Goal: Task Accomplishment & Management: Complete application form

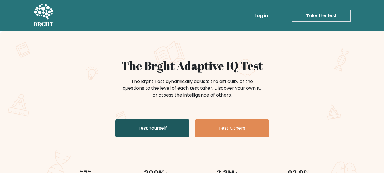
click at [144, 128] on link "Test Yourself" at bounding box center [153, 128] width 74 height 18
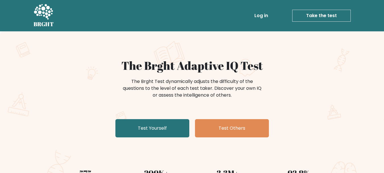
scroll to position [0, 0]
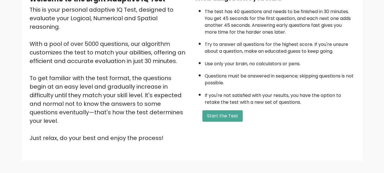
scroll to position [88, 0]
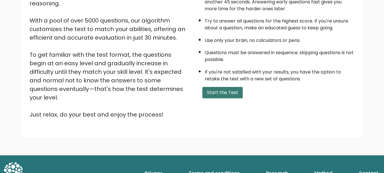
click at [235, 93] on button "Start the Test" at bounding box center [223, 92] width 40 height 11
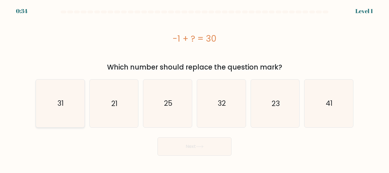
click at [64, 113] on icon "31" at bounding box center [60, 103] width 48 height 48
click at [194, 88] on input "a. 31" at bounding box center [194, 87] width 0 height 1
radio input "true"
click at [188, 147] on button "Next" at bounding box center [194, 146] width 74 height 18
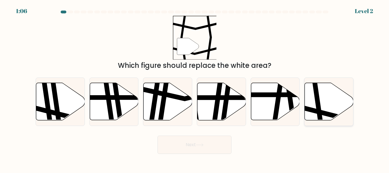
click at [326, 99] on icon at bounding box center [329, 101] width 49 height 37
click at [195, 88] on input "f." at bounding box center [194, 87] width 0 height 1
radio input "true"
click at [207, 147] on button "Next" at bounding box center [194, 144] width 74 height 18
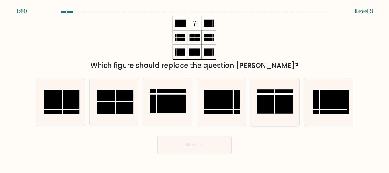
click at [273, 97] on rect at bounding box center [275, 101] width 36 height 24
click at [195, 88] on input "e." at bounding box center [194, 87] width 0 height 1
radio input "true"
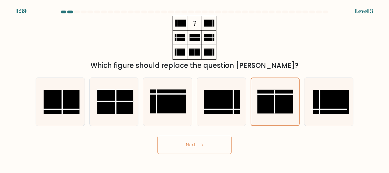
click at [201, 147] on button "Next" at bounding box center [194, 144] width 74 height 18
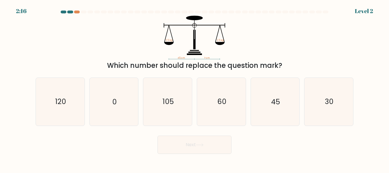
click at [300, 114] on div "e. 45" at bounding box center [275, 101] width 54 height 48
click at [273, 111] on icon "45" at bounding box center [275, 102] width 48 height 48
click at [195, 88] on input "e. 45" at bounding box center [194, 87] width 0 height 1
radio input "true"
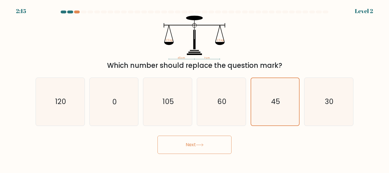
click at [218, 145] on button "Next" at bounding box center [194, 144] width 74 height 18
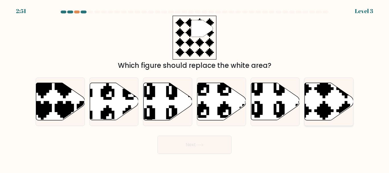
click at [311, 108] on icon at bounding box center [329, 101] width 49 height 37
click at [195, 88] on input "f." at bounding box center [194, 87] width 0 height 1
radio input "true"
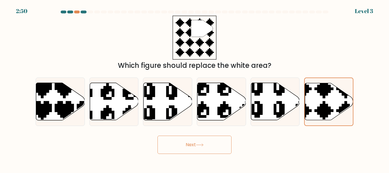
click at [200, 147] on button "Next" at bounding box center [194, 144] width 74 height 18
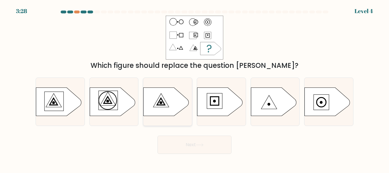
click at [149, 98] on icon at bounding box center [166, 101] width 46 height 28
click at [194, 88] on input "c." at bounding box center [194, 87] width 0 height 1
radio input "true"
click at [183, 141] on button "Next" at bounding box center [194, 144] width 74 height 18
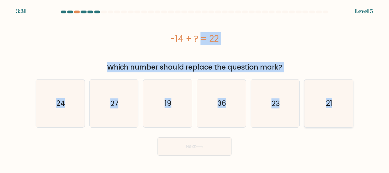
drag, startPoint x: 149, startPoint y: 29, endPoint x: 339, endPoint y: 102, distance: 202.9
click at [339, 102] on form "a." at bounding box center [194, 83] width 389 height 145
copy form "-14 + ? = 22 Which number should replace the question mark? a. 24 b. 27 c. 19 d…"
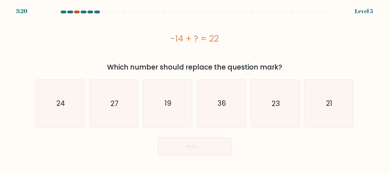
click at [76, 11] on div at bounding box center [77, 12] width 6 height 3
click at [97, 11] on div at bounding box center [97, 12] width 6 height 3
click at [76, 11] on div at bounding box center [77, 12] width 6 height 3
click at [98, 13] on div at bounding box center [97, 12] width 6 height 3
drag, startPoint x: 161, startPoint y: 36, endPoint x: 233, endPoint y: 46, distance: 72.9
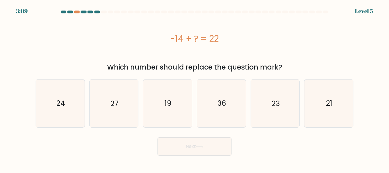
click at [233, 46] on div "-14 + ? = 22" at bounding box center [195, 39] width 318 height 46
click at [76, 11] on div at bounding box center [77, 12] width 6 height 3
click at [228, 111] on icon "36" at bounding box center [222, 103] width 48 height 48
click at [195, 88] on input "d. 36" at bounding box center [194, 87] width 0 height 1
radio input "true"
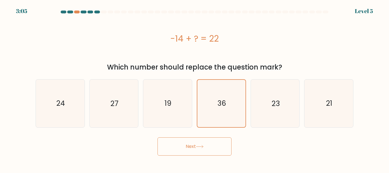
click at [199, 145] on icon at bounding box center [200, 146] width 8 height 3
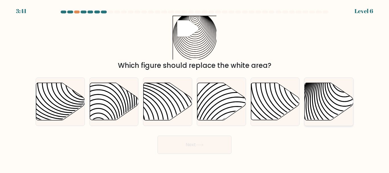
click at [315, 104] on icon at bounding box center [344, 123] width 98 height 98
click at [195, 88] on input "f." at bounding box center [194, 87] width 0 height 1
radio input "true"
click at [181, 146] on button "Next" at bounding box center [194, 144] width 74 height 18
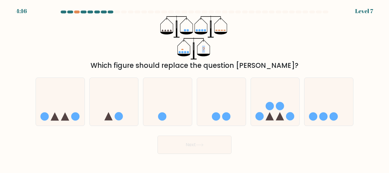
drag, startPoint x: 185, startPoint y: 30, endPoint x: 269, endPoint y: 58, distance: 88.5
click at [269, 58] on div "? Which figure should replace the question mark?" at bounding box center [194, 43] width 324 height 55
click at [330, 39] on div "? Which figure should replace the question mark?" at bounding box center [194, 43] width 324 height 55
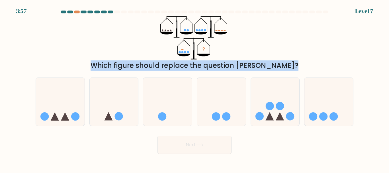
drag, startPoint x: 314, startPoint y: 104, endPoint x: 314, endPoint y: 49, distance: 54.6
click at [314, 49] on form at bounding box center [194, 82] width 389 height 143
click at [285, 107] on icon at bounding box center [275, 101] width 49 height 40
click at [195, 88] on input "e." at bounding box center [194, 87] width 0 height 1
radio input "true"
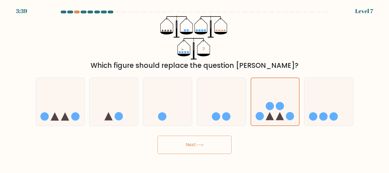
click at [211, 146] on button "Next" at bounding box center [194, 144] width 74 height 18
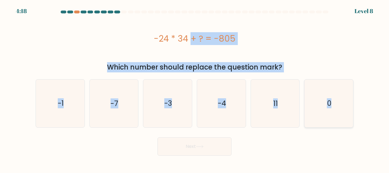
drag, startPoint x: 145, startPoint y: 36, endPoint x: 341, endPoint y: 114, distance: 210.8
click at [341, 114] on form "a. 0" at bounding box center [194, 83] width 389 height 145
copy form "-24 * 34 + ? = -805 Which number should replace the question mark? a. -1 b. -7 …"
click at [288, 107] on icon "11" at bounding box center [275, 103] width 48 height 48
click at [195, 88] on input "e. 11" at bounding box center [194, 87] width 0 height 1
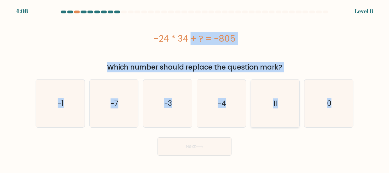
radio input "true"
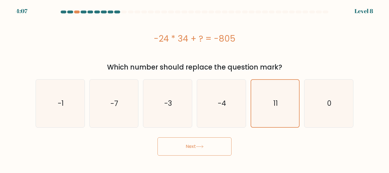
click at [220, 143] on button "Next" at bounding box center [194, 146] width 74 height 18
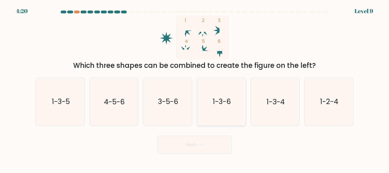
click at [223, 94] on icon "1-3-6" at bounding box center [222, 102] width 48 height 48
click at [195, 88] on input "d. 1-3-6" at bounding box center [194, 87] width 0 height 1
radio input "true"
click at [205, 149] on button "Next" at bounding box center [194, 144] width 74 height 18
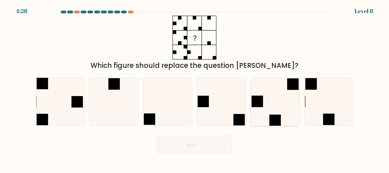
click at [264, 110] on icon at bounding box center [275, 102] width 48 height 48
click at [195, 88] on input "e." at bounding box center [194, 87] width 0 height 1
radio input "true"
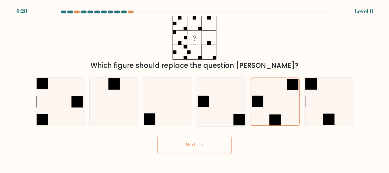
click at [234, 107] on icon at bounding box center [222, 102] width 48 height 48
click at [195, 88] on input "d." at bounding box center [194, 87] width 0 height 1
radio input "true"
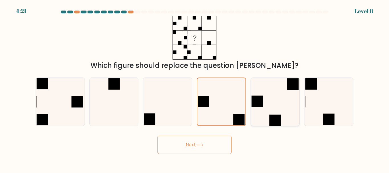
click at [271, 103] on icon at bounding box center [275, 102] width 48 height 48
click at [195, 88] on input "e." at bounding box center [194, 87] width 0 height 1
radio input "true"
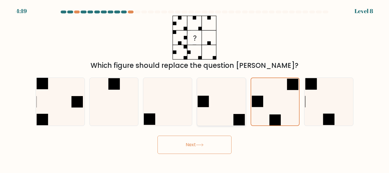
click at [222, 108] on icon at bounding box center [222, 102] width 48 height 48
click at [195, 88] on input "d." at bounding box center [194, 87] width 0 height 1
radio input "true"
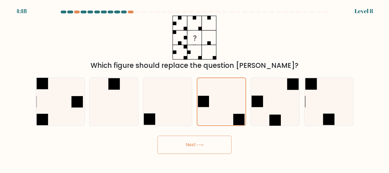
click at [203, 147] on button "Next" at bounding box center [194, 144] width 74 height 18
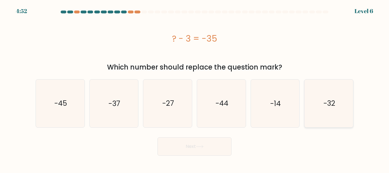
click at [338, 103] on icon "-32" at bounding box center [329, 103] width 48 height 48
click at [195, 88] on input "f. -32" at bounding box center [194, 87] width 0 height 1
radio input "true"
click at [213, 146] on button "Next" at bounding box center [194, 146] width 74 height 18
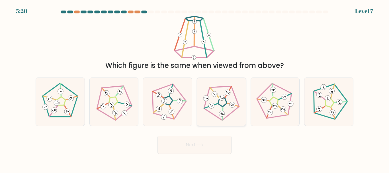
click at [217, 107] on icon at bounding box center [221, 102] width 38 height 38
click at [195, 88] on input "d." at bounding box center [194, 87] width 0 height 1
radio input "true"
click at [203, 147] on button "Next" at bounding box center [194, 144] width 74 height 18
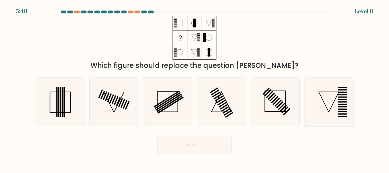
click at [329, 101] on icon at bounding box center [329, 102] width 48 height 48
click at [195, 88] on input "f." at bounding box center [194, 87] width 0 height 1
radio input "true"
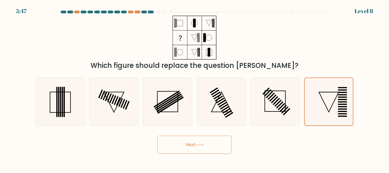
click at [208, 144] on button "Next" at bounding box center [194, 144] width 74 height 18
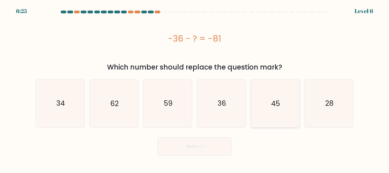
click at [278, 106] on text "45" at bounding box center [275, 103] width 9 height 10
click at [195, 88] on input "e. 45" at bounding box center [194, 87] width 0 height 1
radio input "true"
click at [203, 146] on icon at bounding box center [200, 146] width 8 height 3
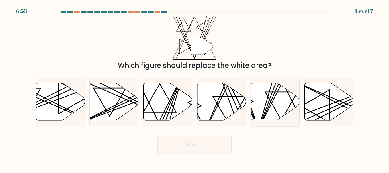
click at [277, 106] on icon at bounding box center [275, 101] width 49 height 37
click at [195, 88] on input "e." at bounding box center [194, 87] width 0 height 1
radio input "true"
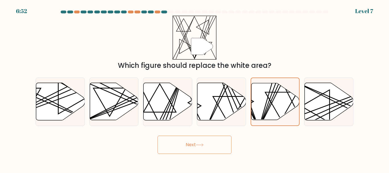
click at [214, 143] on button "Next" at bounding box center [194, 144] width 74 height 18
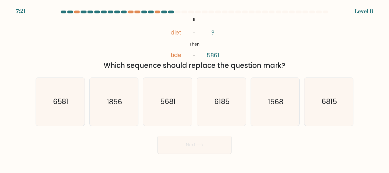
click at [361, 102] on form "If ?" at bounding box center [194, 82] width 389 height 143
click at [346, 102] on icon "6815" at bounding box center [329, 102] width 48 height 48
click at [195, 88] on input "f. 6815" at bounding box center [194, 87] width 0 height 1
radio input "true"
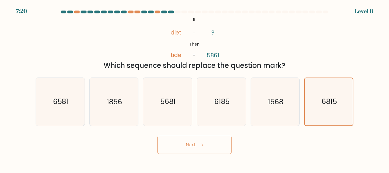
click at [181, 143] on button "Next" at bounding box center [194, 144] width 74 height 18
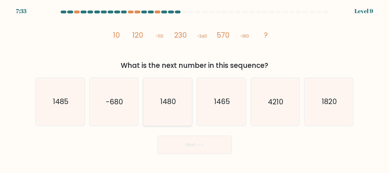
click at [176, 98] on icon "1480" at bounding box center [168, 102] width 48 height 48
click at [194, 88] on input "c. 1480" at bounding box center [194, 87] width 0 height 1
radio input "true"
click at [200, 146] on button "Next" at bounding box center [194, 144] width 74 height 18
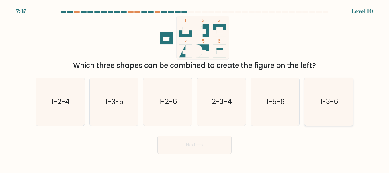
click at [350, 109] on icon "1-3-6" at bounding box center [329, 102] width 48 height 48
click at [195, 88] on input "f. 1-3-6" at bounding box center [194, 87] width 0 height 1
radio input "true"
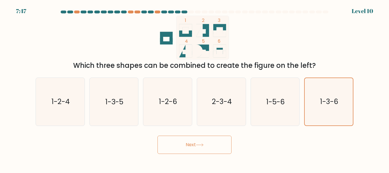
click at [219, 144] on button "Next" at bounding box center [194, 144] width 74 height 18
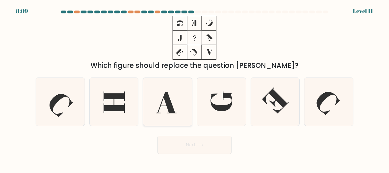
click at [169, 92] on icon at bounding box center [168, 102] width 48 height 48
click at [194, 88] on input "c." at bounding box center [194, 87] width 0 height 1
radio input "true"
click at [193, 143] on button "Next" at bounding box center [194, 144] width 74 height 18
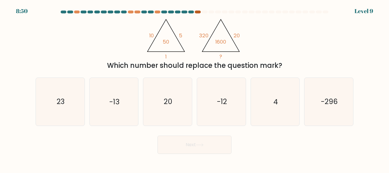
click at [196, 12] on div at bounding box center [198, 12] width 6 height 3
click at [285, 109] on icon "4" at bounding box center [275, 102] width 48 height 48
click at [195, 88] on input "e. 4" at bounding box center [194, 87] width 0 height 1
radio input "true"
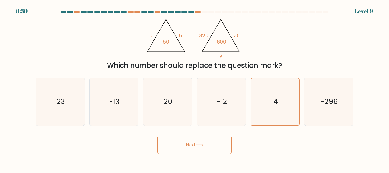
click at [201, 145] on icon at bounding box center [200, 144] width 8 height 3
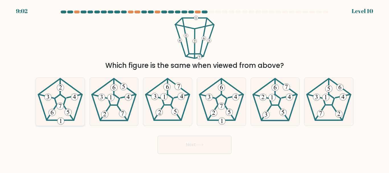
click at [64, 106] on 371 at bounding box center [69, 113] width 10 height 15
click at [194, 88] on input "a." at bounding box center [194, 87] width 0 height 1
radio input "true"
click at [182, 148] on button "Next" at bounding box center [194, 144] width 74 height 18
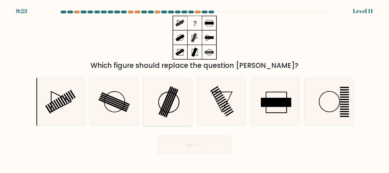
click at [174, 97] on rect at bounding box center [171, 103] width 13 height 28
click at [194, 88] on input "c." at bounding box center [194, 87] width 0 height 1
radio input "true"
click at [189, 143] on button "Next" at bounding box center [194, 144] width 74 height 18
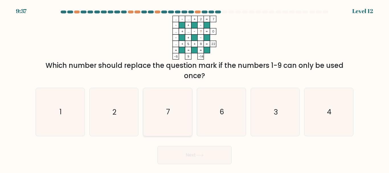
click at [157, 119] on icon "7" at bounding box center [168, 112] width 48 height 48
click at [194, 88] on input "c. 7" at bounding box center [194, 87] width 0 height 1
radio input "true"
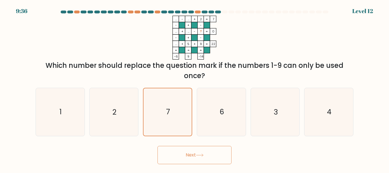
click at [182, 152] on button "Next" at bounding box center [194, 155] width 74 height 18
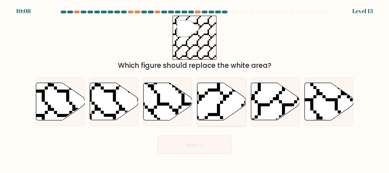
click at [217, 110] on icon at bounding box center [236, 122] width 97 height 98
click at [195, 88] on input "d." at bounding box center [194, 87] width 0 height 1
radio input "true"
click at [200, 143] on icon at bounding box center [200, 144] width 8 height 3
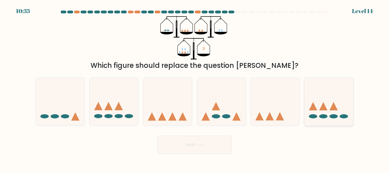
click at [319, 108] on icon at bounding box center [328, 101] width 49 height 40
click at [195, 88] on input "f." at bounding box center [194, 87] width 0 height 1
radio input "true"
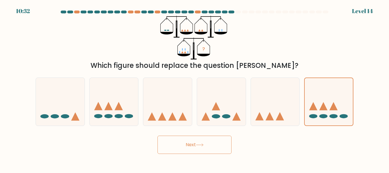
click at [212, 145] on button "Next" at bounding box center [194, 144] width 74 height 18
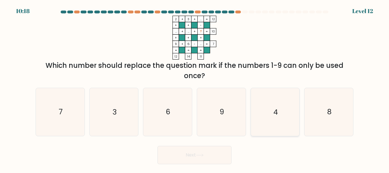
click at [273, 113] on text "4" at bounding box center [275, 112] width 5 height 10
click at [195, 88] on input "e. 4" at bounding box center [194, 87] width 0 height 1
radio input "true"
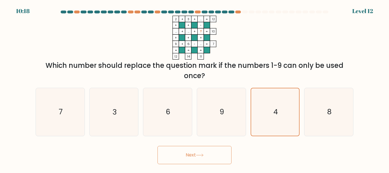
click at [214, 151] on button "Next" at bounding box center [194, 155] width 74 height 18
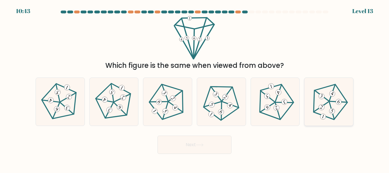
click at [336, 107] on icon at bounding box center [329, 102] width 38 height 38
click at [195, 88] on input "f." at bounding box center [194, 87] width 0 height 1
radio input "true"
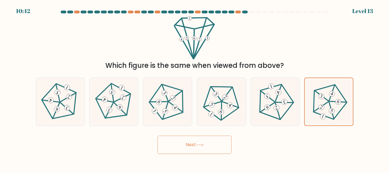
click at [212, 144] on button "Next" at bounding box center [194, 144] width 74 height 18
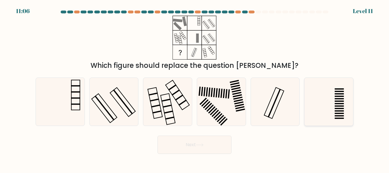
click at [332, 111] on icon at bounding box center [329, 102] width 48 height 48
click at [195, 88] on input "f." at bounding box center [194, 87] width 0 height 1
radio input "true"
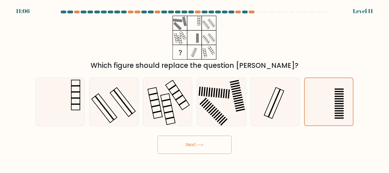
click at [210, 147] on button "Next" at bounding box center [194, 144] width 74 height 18
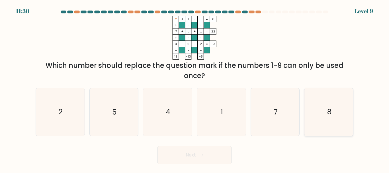
click at [328, 108] on text "8" at bounding box center [329, 112] width 4 height 10
click at [195, 88] on input "f. 8" at bounding box center [194, 87] width 0 height 1
radio input "true"
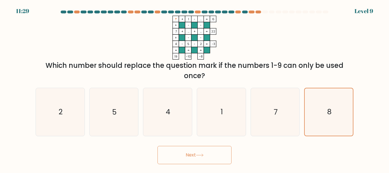
click at [203, 154] on icon at bounding box center [200, 154] width 8 height 3
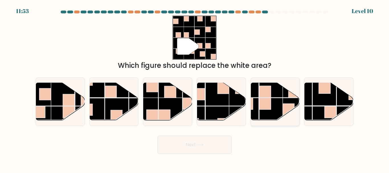
click at [269, 102] on rect at bounding box center [265, 104] width 12 height 12
click at [195, 88] on input "e." at bounding box center [194, 87] width 0 height 1
radio input "true"
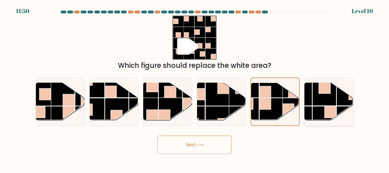
click at [316, 110] on rect at bounding box center [324, 118] width 24 height 24
click at [195, 88] on input "f." at bounding box center [194, 87] width 0 height 1
radio input "true"
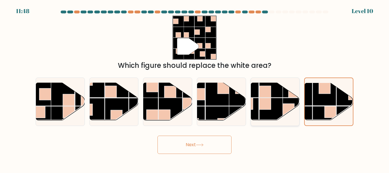
click at [265, 97] on rect at bounding box center [265, 92] width 12 height 12
click at [195, 88] on input "e." at bounding box center [194, 87] width 0 height 1
radio input "true"
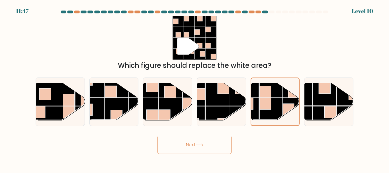
click at [177, 145] on button "Next" at bounding box center [194, 144] width 74 height 18
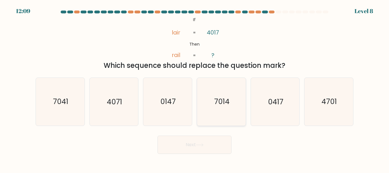
click at [223, 100] on text "7014" at bounding box center [221, 102] width 15 height 10
click at [195, 88] on input "d. 7014" at bounding box center [194, 87] width 0 height 1
radio input "true"
click at [209, 141] on button "Next" at bounding box center [194, 144] width 74 height 18
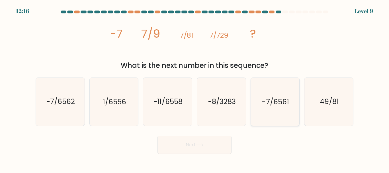
click at [296, 110] on icon "-7/6561" at bounding box center [275, 102] width 48 height 48
click at [195, 88] on input "e. -7/6561" at bounding box center [194, 87] width 0 height 1
radio input "true"
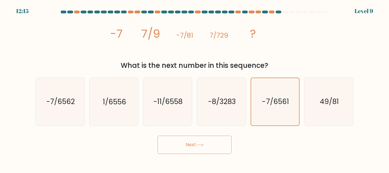
click at [200, 146] on icon at bounding box center [200, 144] width 8 height 3
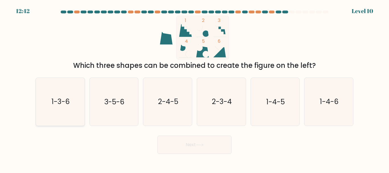
click at [49, 103] on icon "1-3-6" at bounding box center [60, 102] width 48 height 48
click at [194, 88] on input "a. 1-3-6" at bounding box center [194, 87] width 0 height 1
radio input "true"
click at [197, 147] on button "Next" at bounding box center [194, 144] width 74 height 18
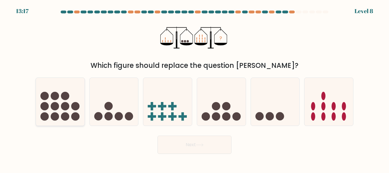
click at [77, 101] on icon at bounding box center [60, 101] width 49 height 40
click at [194, 88] on input "a." at bounding box center [194, 87] width 0 height 1
radio input "true"
click at [187, 144] on button "Next" at bounding box center [194, 144] width 74 height 18
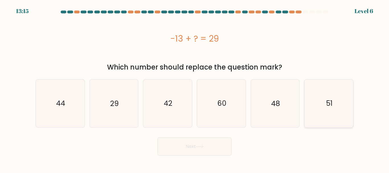
click at [336, 104] on icon "51" at bounding box center [329, 103] width 48 height 48
click at [195, 88] on input "f. 51" at bounding box center [194, 87] width 0 height 1
radio input "true"
click at [209, 150] on button "Next" at bounding box center [194, 146] width 74 height 18
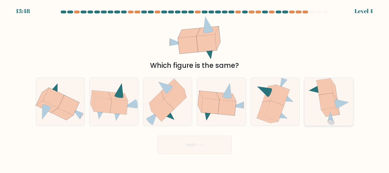
click at [325, 105] on icon at bounding box center [327, 101] width 16 height 17
click at [195, 88] on input "f." at bounding box center [194, 87] width 0 height 1
radio input "true"
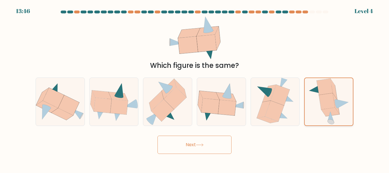
click at [325, 105] on icon at bounding box center [327, 101] width 16 height 16
click at [195, 88] on input "f." at bounding box center [194, 87] width 0 height 1
click at [222, 104] on icon at bounding box center [227, 108] width 18 height 16
click at [195, 88] on input "d." at bounding box center [194, 87] width 0 height 1
radio input "true"
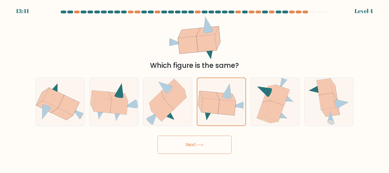
click at [216, 141] on button "Next" at bounding box center [194, 144] width 74 height 18
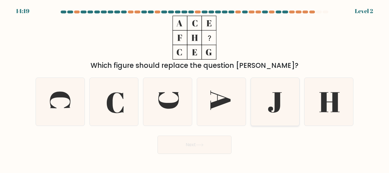
click at [285, 107] on icon at bounding box center [275, 102] width 48 height 48
click at [195, 88] on input "e." at bounding box center [194, 87] width 0 height 1
radio input "true"
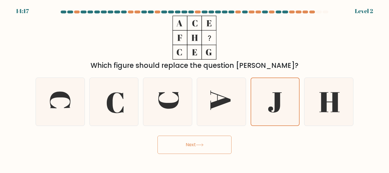
drag, startPoint x: 191, startPoint y: 147, endPoint x: 121, endPoint y: 104, distance: 82.1
click at [92, 131] on form at bounding box center [194, 82] width 389 height 143
click at [125, 93] on icon at bounding box center [114, 102] width 48 height 48
click at [194, 88] on input "b." at bounding box center [194, 87] width 0 height 1
radio input "true"
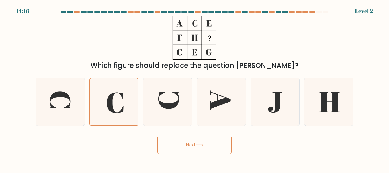
click at [172, 139] on button "Next" at bounding box center [194, 144] width 74 height 18
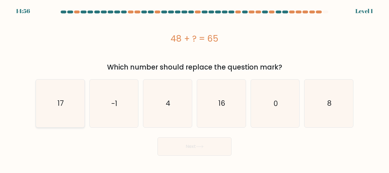
click at [59, 114] on icon "17" at bounding box center [60, 103] width 48 height 48
click at [194, 88] on input "a. 17" at bounding box center [194, 87] width 0 height 1
radio input "true"
click at [173, 143] on button "Next" at bounding box center [194, 146] width 74 height 18
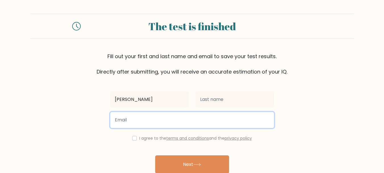
click at [135, 120] on input "email" at bounding box center [192, 120] width 164 height 16
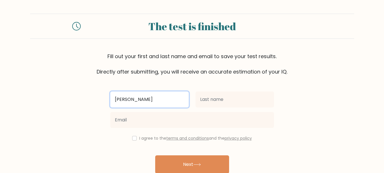
click at [135, 100] on input "Shaha" at bounding box center [149, 99] width 79 height 16
type input "Shahanie"
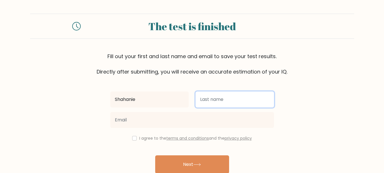
click at [210, 97] on input "text" at bounding box center [235, 99] width 79 height 16
type input "Calipayan"
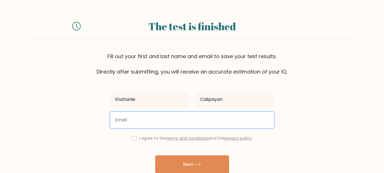
click at [187, 118] on input "email" at bounding box center [192, 120] width 164 height 16
type input "shahanie.calipayan30@gmail.com"
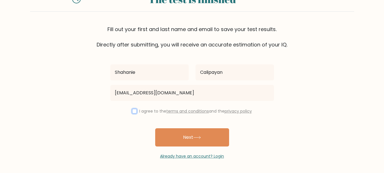
click at [132, 109] on input "checkbox" at bounding box center [134, 111] width 5 height 5
checkbox input "true"
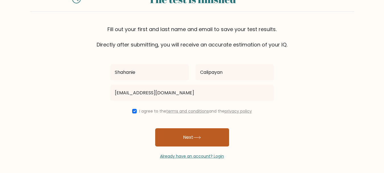
click at [173, 135] on button "Next" at bounding box center [192, 137] width 74 height 18
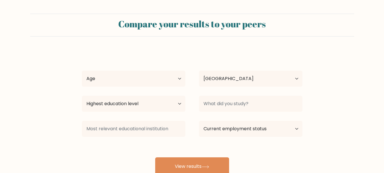
select select "PH"
click at [158, 71] on select "Age Under [DEMOGRAPHIC_DATA] [DEMOGRAPHIC_DATA] [DEMOGRAPHIC_DATA] [DEMOGRAPHIC…" at bounding box center [134, 79] width 104 height 16
select select "18_24"
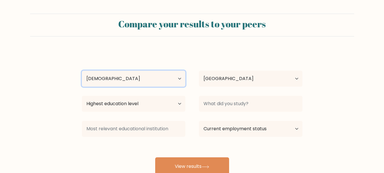
click at [82, 71] on select "Age Under [DEMOGRAPHIC_DATA] [DEMOGRAPHIC_DATA] [DEMOGRAPHIC_DATA] [DEMOGRAPHIC…" at bounding box center [134, 79] width 104 height 16
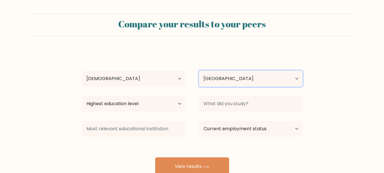
click at [212, 78] on select "Country [GEOGRAPHIC_DATA] [GEOGRAPHIC_DATA] [GEOGRAPHIC_DATA] [US_STATE] [GEOGR…" at bounding box center [251, 79] width 104 height 16
click at [212, 78] on select "Country Afghanistan Albania Algeria American Samoa Andorra Angola Anguilla Anta…" at bounding box center [251, 79] width 104 height 16
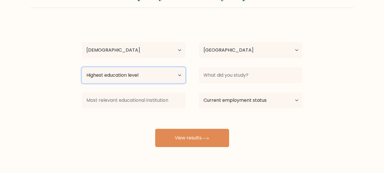
click at [130, 74] on select "Highest education level No schooling Primary Lower Secondary Upper Secondary Oc…" at bounding box center [134, 75] width 104 height 16
click at [82, 67] on select "Highest education level No schooling Primary Lower Secondary Upper Secondary Oc…" at bounding box center [134, 75] width 104 height 16
click at [167, 80] on select "Highest education level No schooling Primary Lower Secondary Upper Secondary Oc…" at bounding box center [134, 75] width 104 height 16
select select "bachelors_degree"
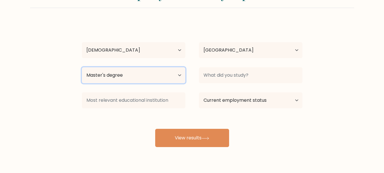
click at [82, 67] on select "Highest education level No schooling Primary Lower Secondary Upper Secondary Oc…" at bounding box center [134, 75] width 104 height 16
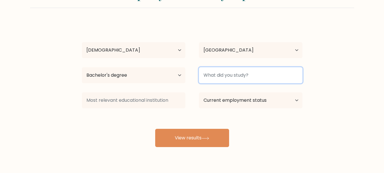
click at [245, 74] on input at bounding box center [251, 75] width 104 height 16
click at [229, 73] on input at bounding box center [251, 75] width 104 height 16
type input "B"
type input "Marketing Management"
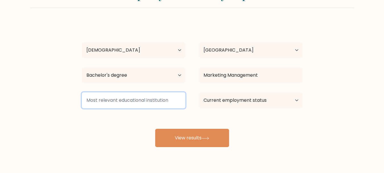
click at [167, 98] on input at bounding box center [134, 100] width 104 height 16
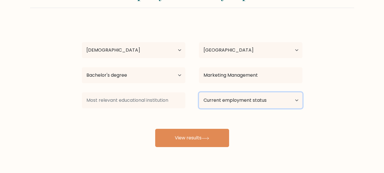
click at [244, 104] on select "Current employment status Employed Student Retired Other / prefer not to answer" at bounding box center [251, 100] width 104 height 16
select select "other"
click at [199, 92] on select "Current employment status Employed Student Retired Other / prefer not to answer" at bounding box center [251, 100] width 104 height 16
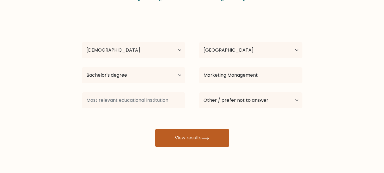
click at [215, 140] on button "View results" at bounding box center [192, 138] width 74 height 18
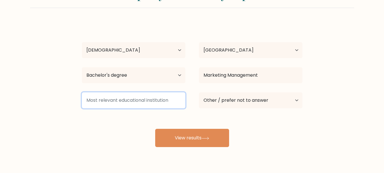
click at [128, 100] on input at bounding box center [134, 100] width 104 height 16
click at [106, 101] on input at bounding box center [134, 100] width 104 height 16
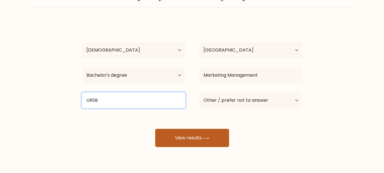
type input "URSB"
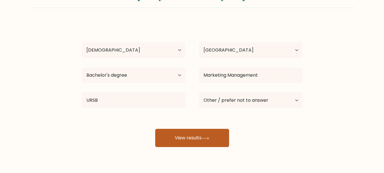
click at [205, 145] on button "View results" at bounding box center [192, 138] width 74 height 18
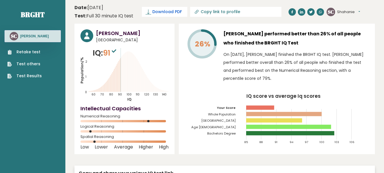
click at [172, 10] on span "Download PDF" at bounding box center [168, 12] width 30 height 6
